Goal: Navigation & Orientation: Find specific page/section

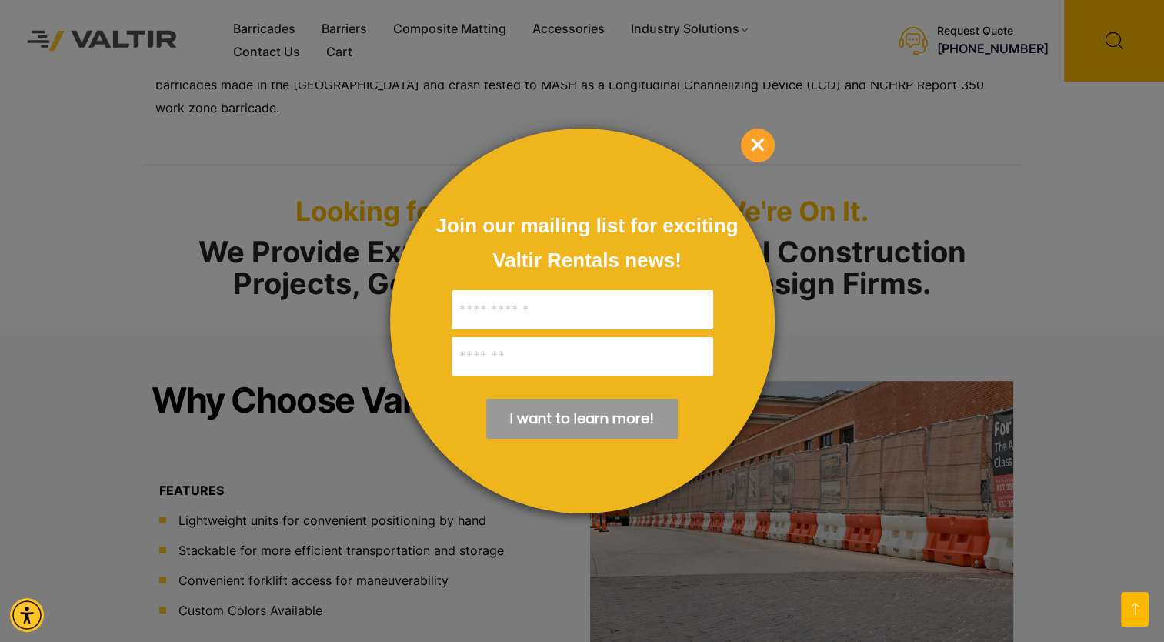
scroll to position [923, 0]
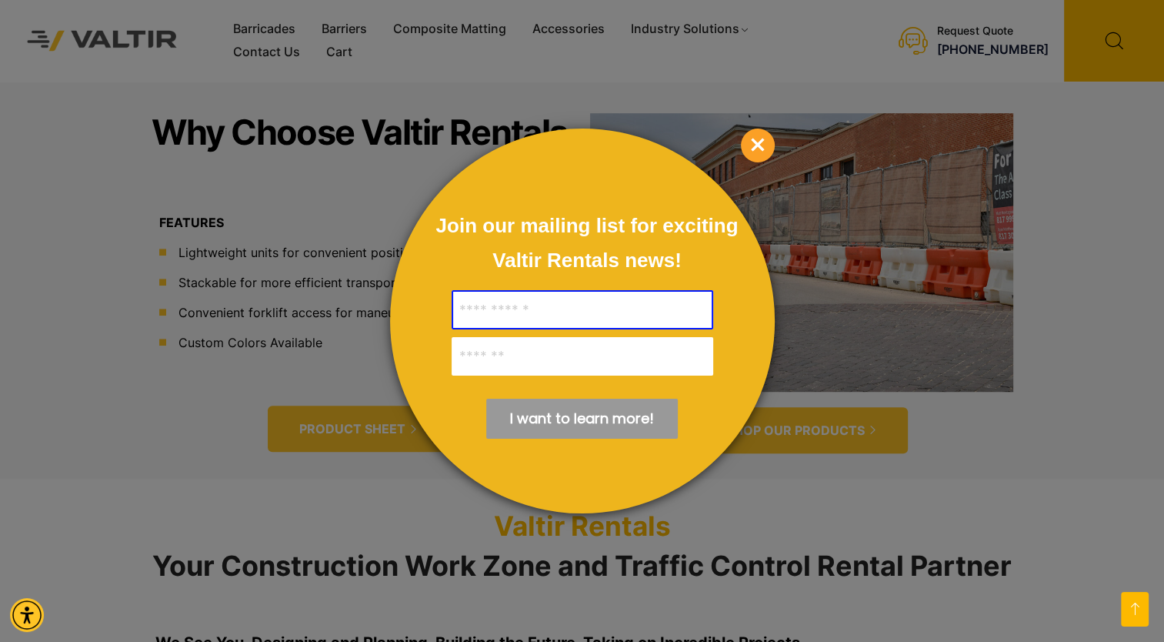
click at [760, 139] on span "×" at bounding box center [758, 145] width 34 height 34
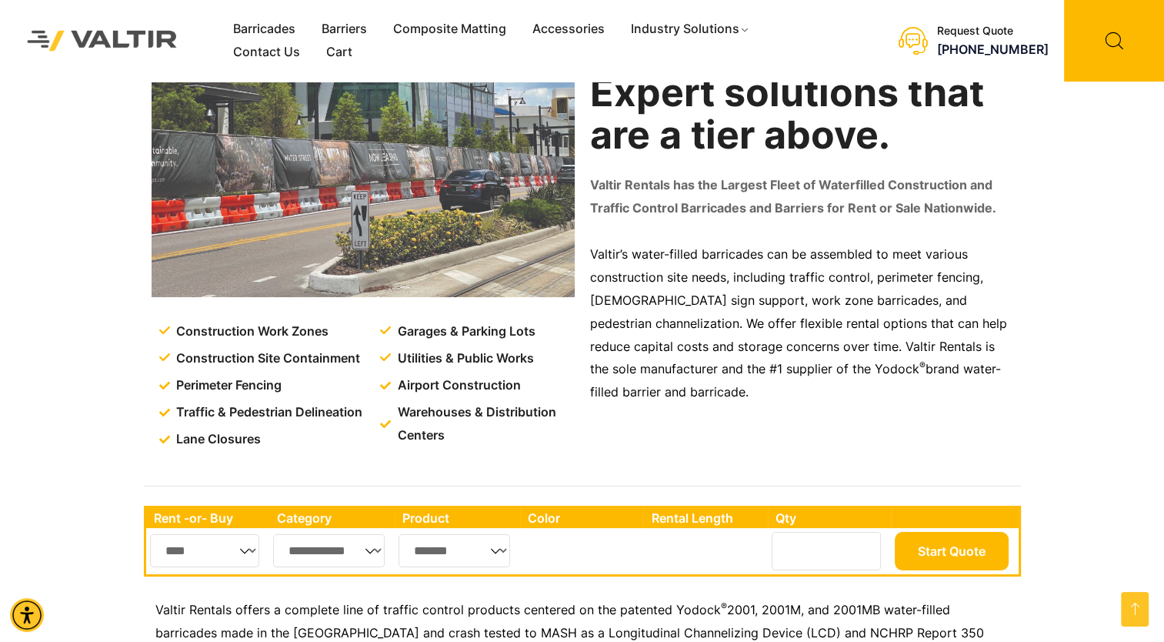
scroll to position [0, 0]
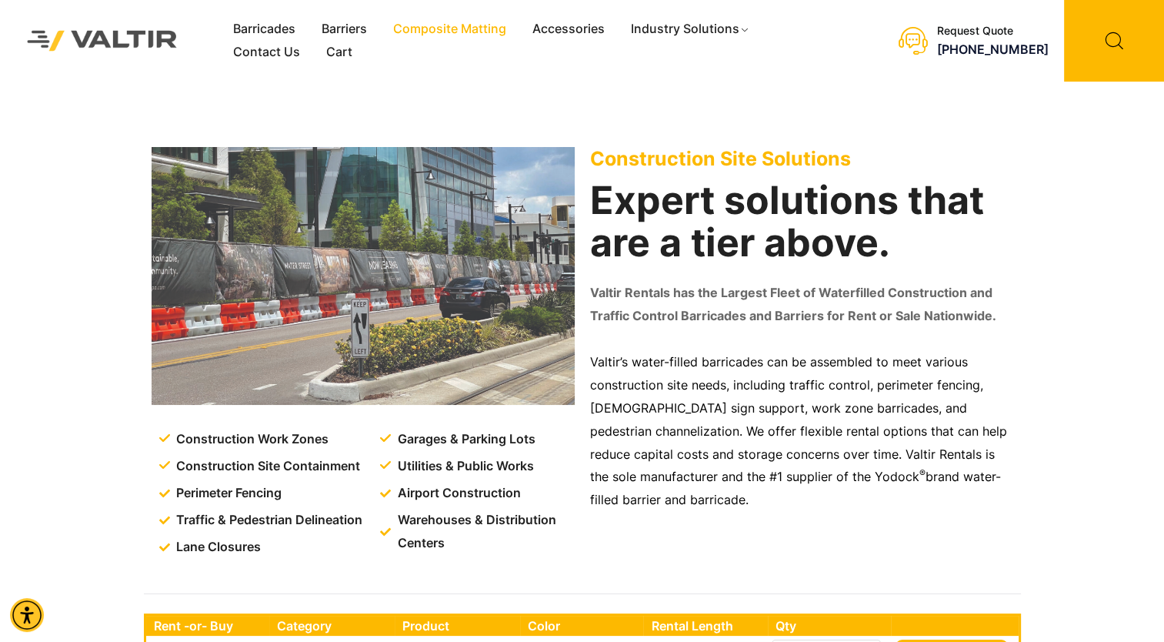
click at [452, 33] on link "Composite Matting" at bounding box center [449, 29] width 139 height 23
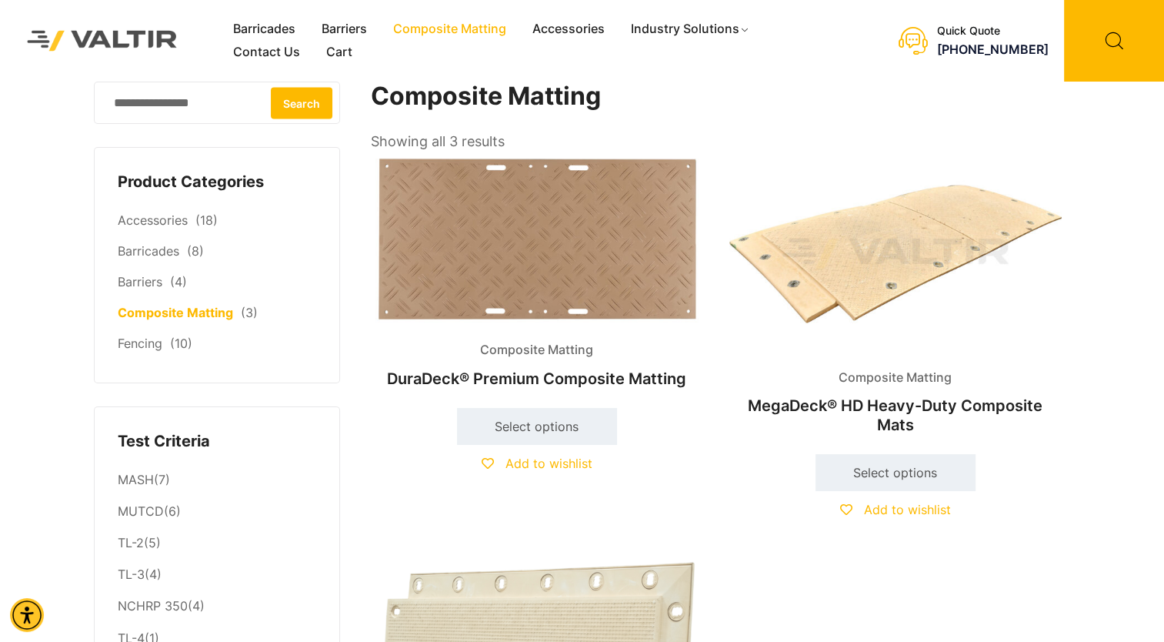
click at [29, 299] on div "Barricades Barriers Composite Matting Accessories Industry Solutions Constructi…" at bounding box center [582, 244] width 1164 height 488
